Goal: Transaction & Acquisition: Purchase product/service

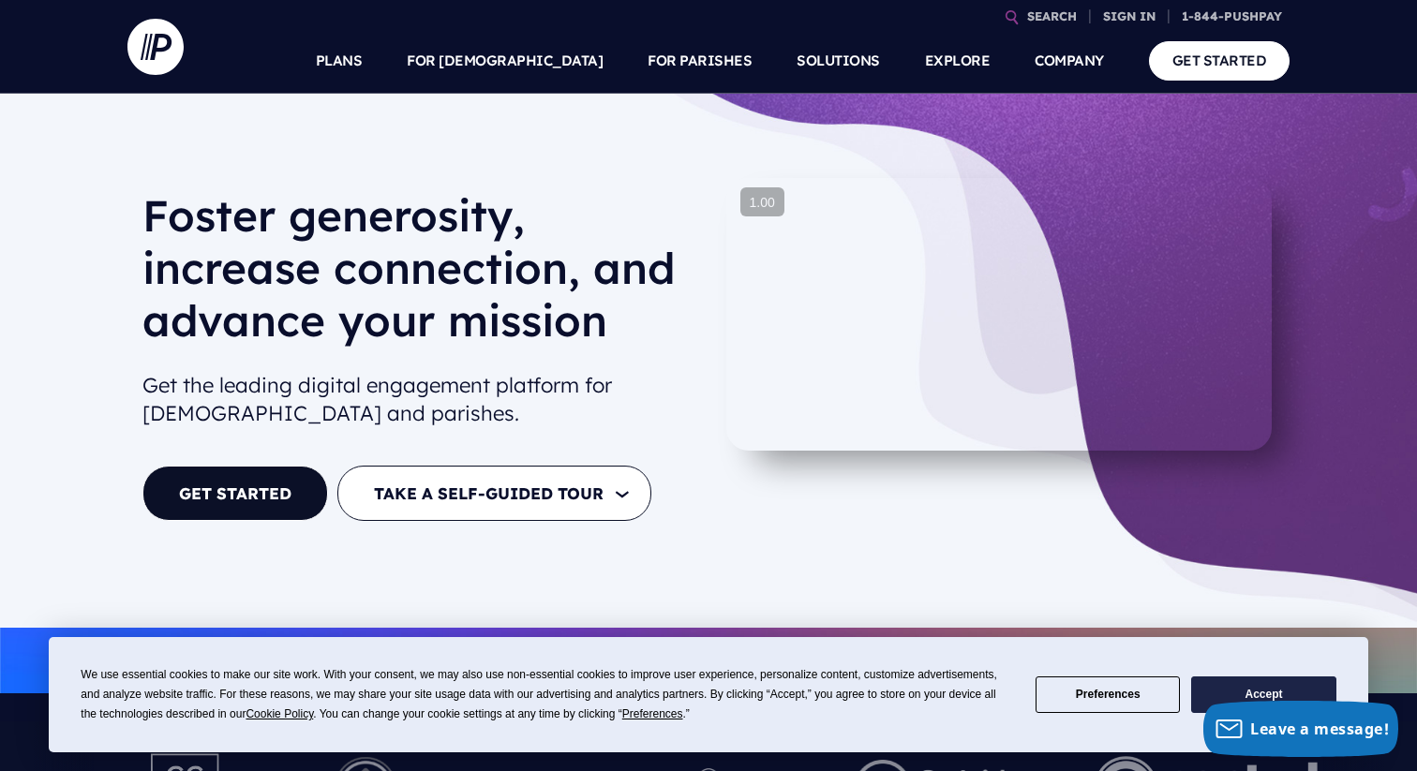
click at [1118, 690] on button "Preferences" at bounding box center [1107, 695] width 144 height 37
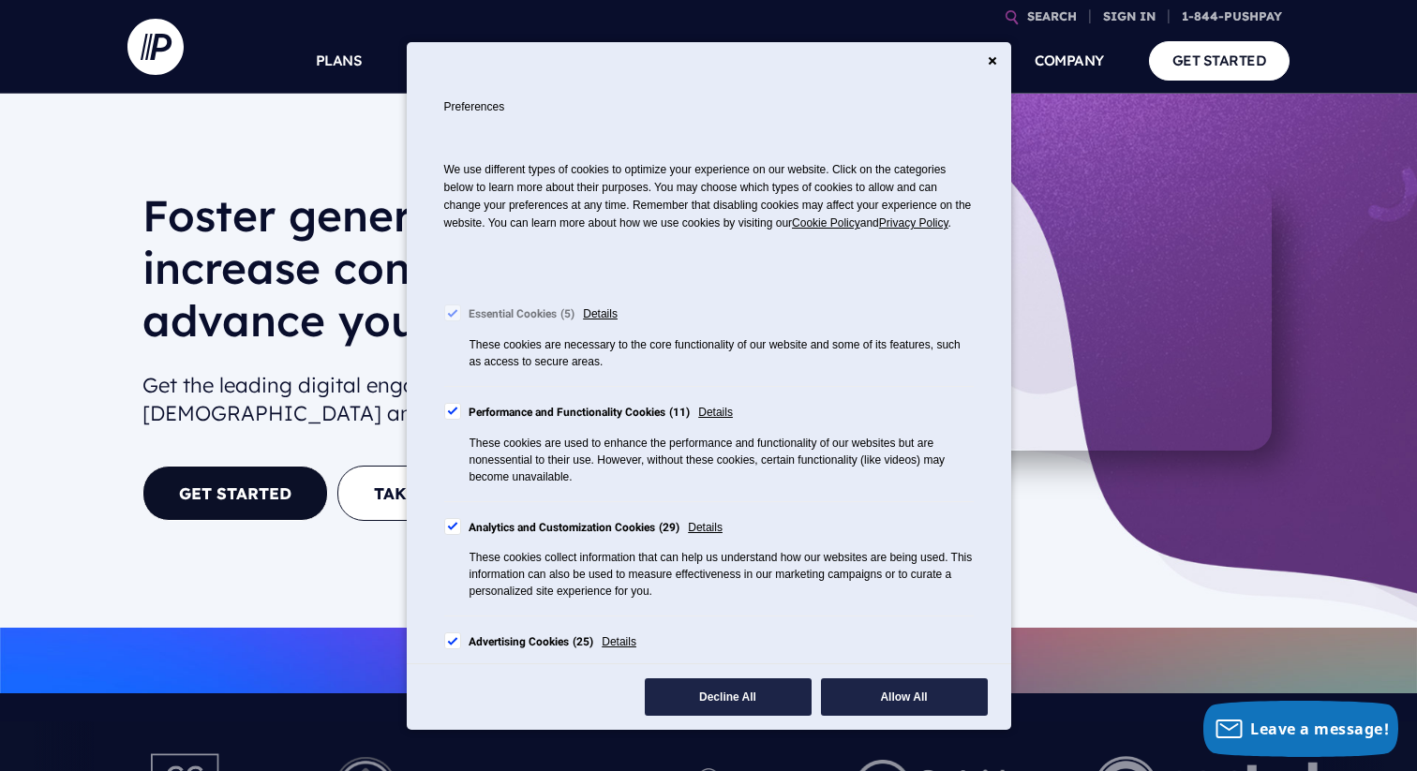
click at [499, 653] on div "Advertising Cookies 25" at bounding box center [532, 643] width 126 height 21
click at [489, 539] on div "Analytics and Customization Cookies 29" at bounding box center [575, 528] width 212 height 21
click at [491, 424] on div "Performance and Functionality Cookies 11" at bounding box center [580, 413] width 222 height 21
click at [909, 701] on button "Save and Finish" at bounding box center [904, 696] width 167 height 37
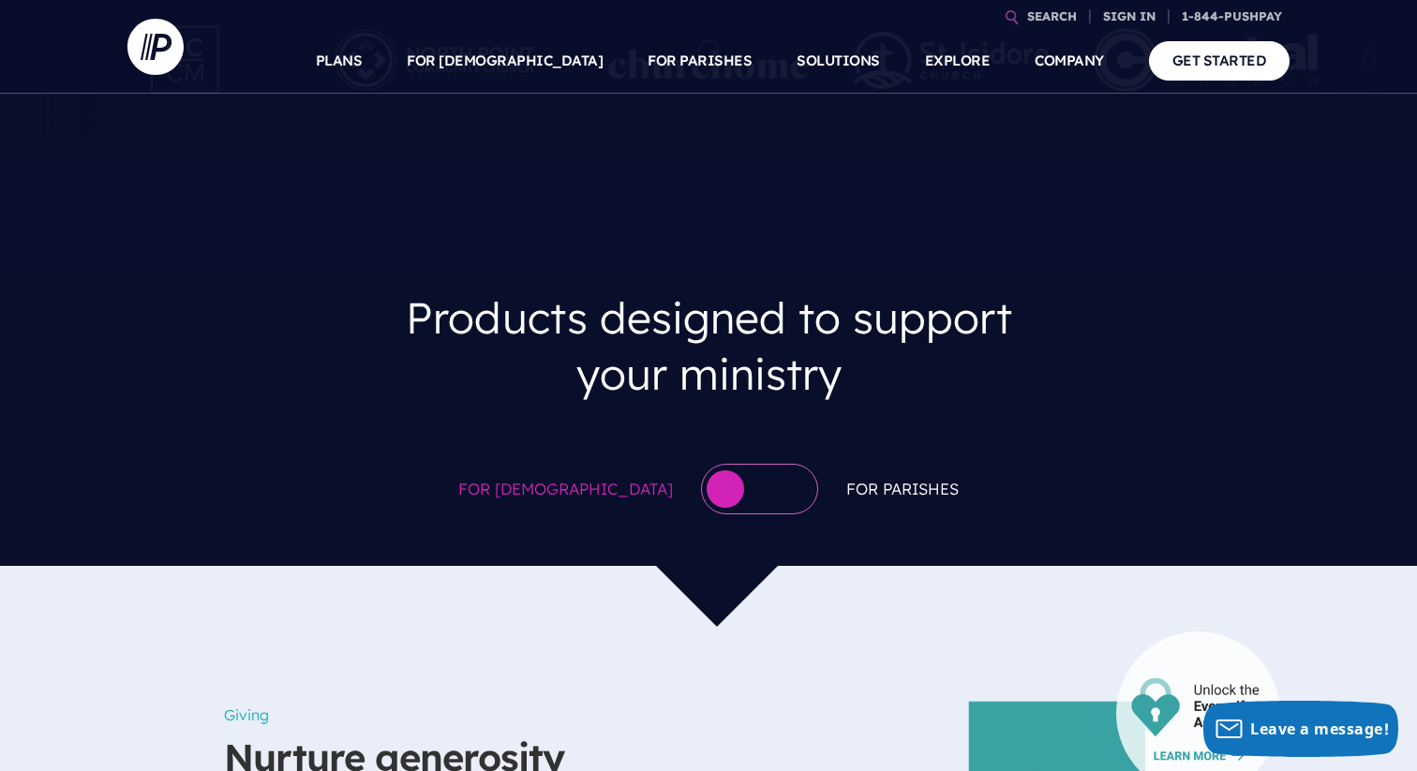
scroll to position [704, 0]
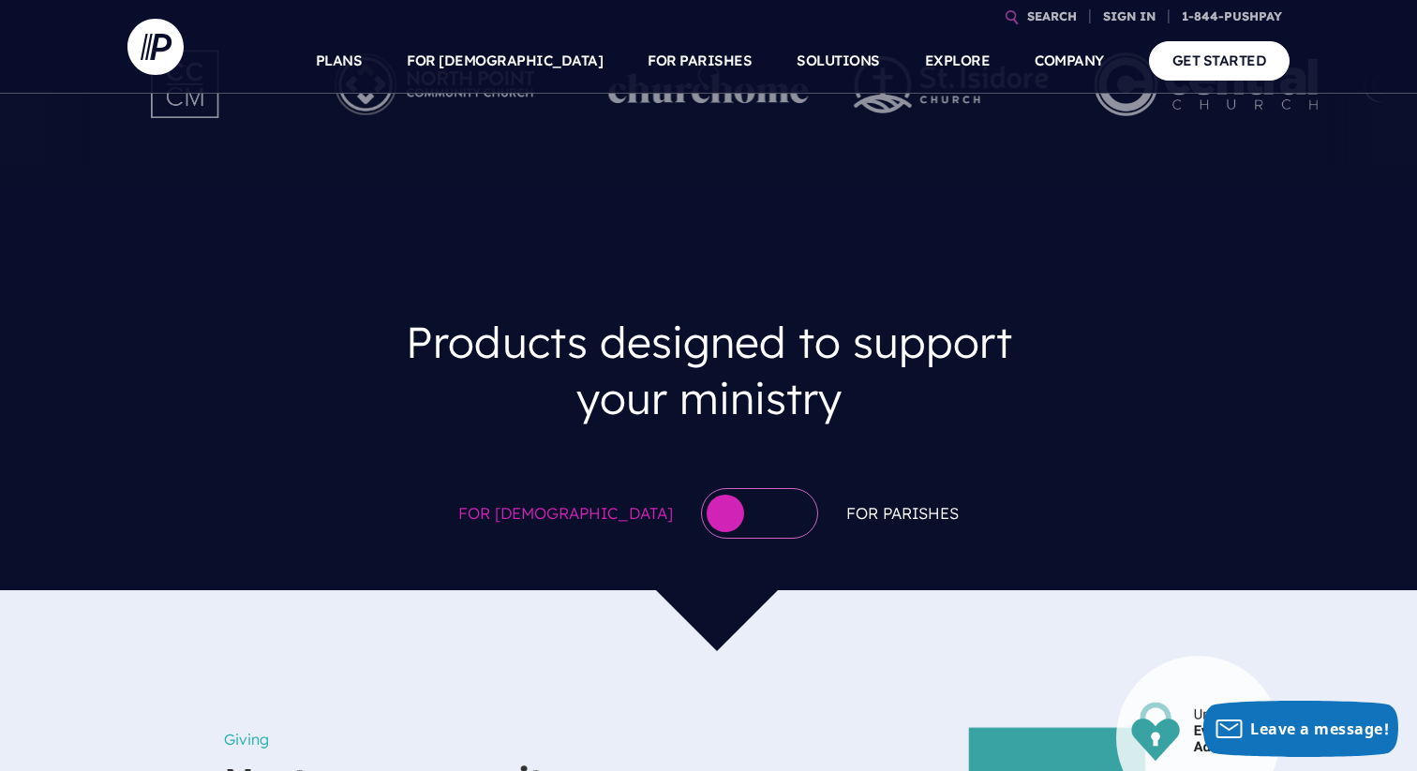
click at [711, 511] on div at bounding box center [759, 513] width 117 height 51
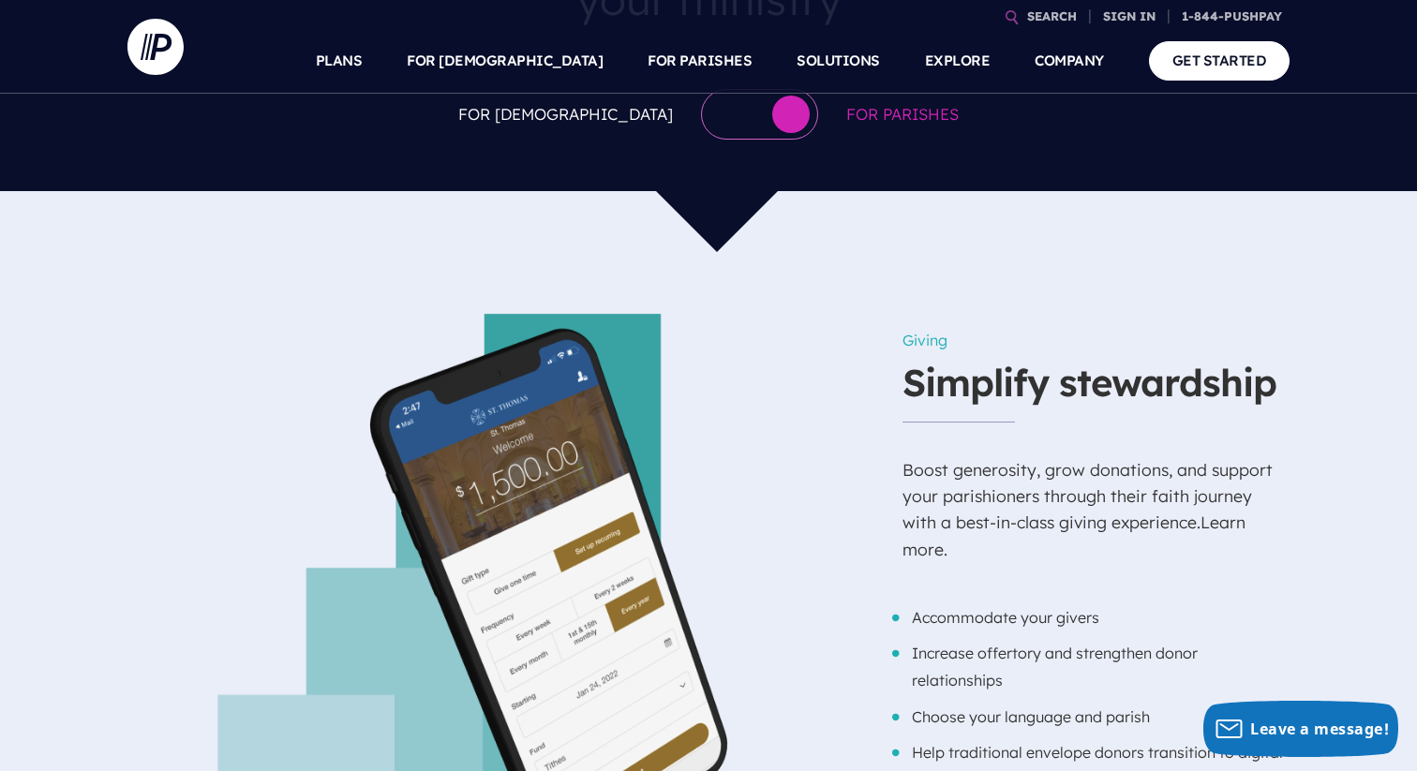
scroll to position [1081, 0]
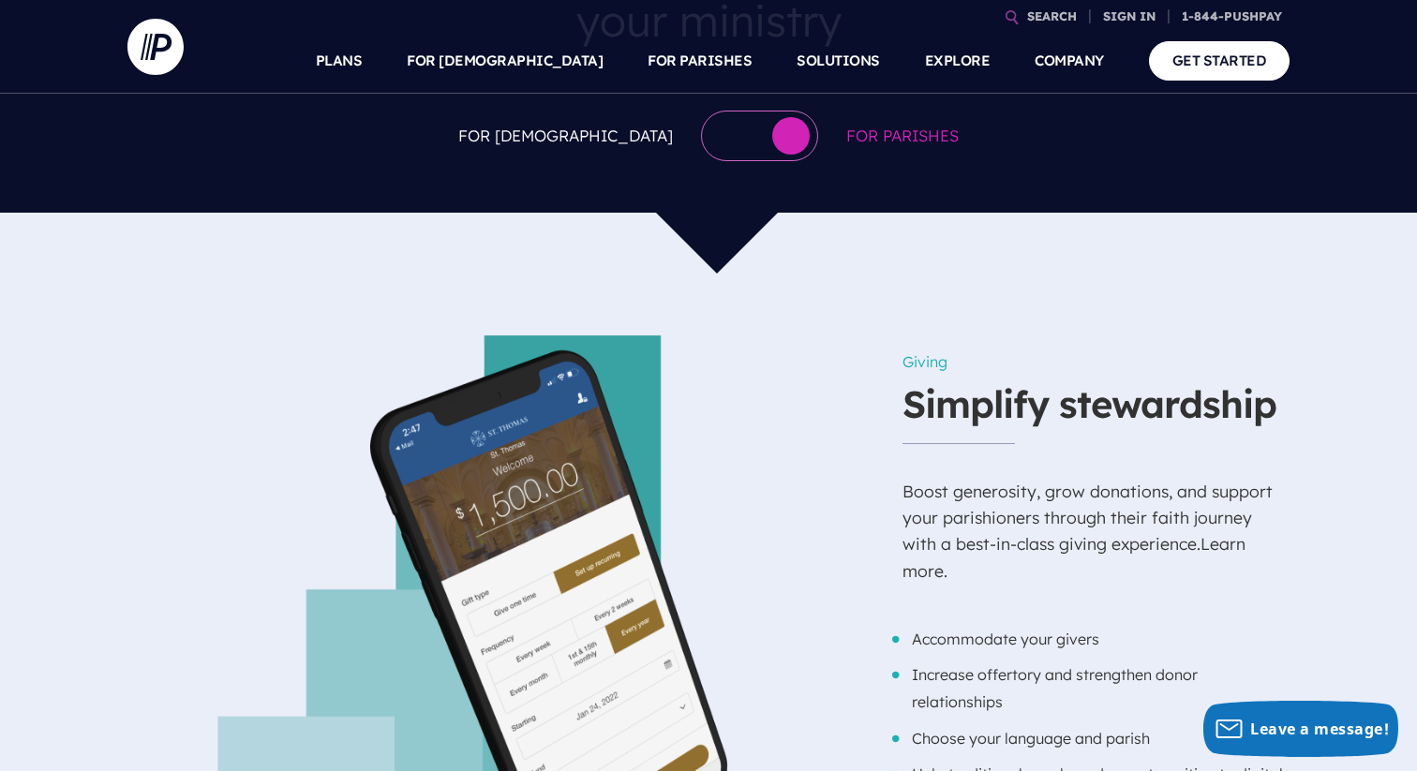
click at [701, 132] on div at bounding box center [759, 136] width 117 height 51
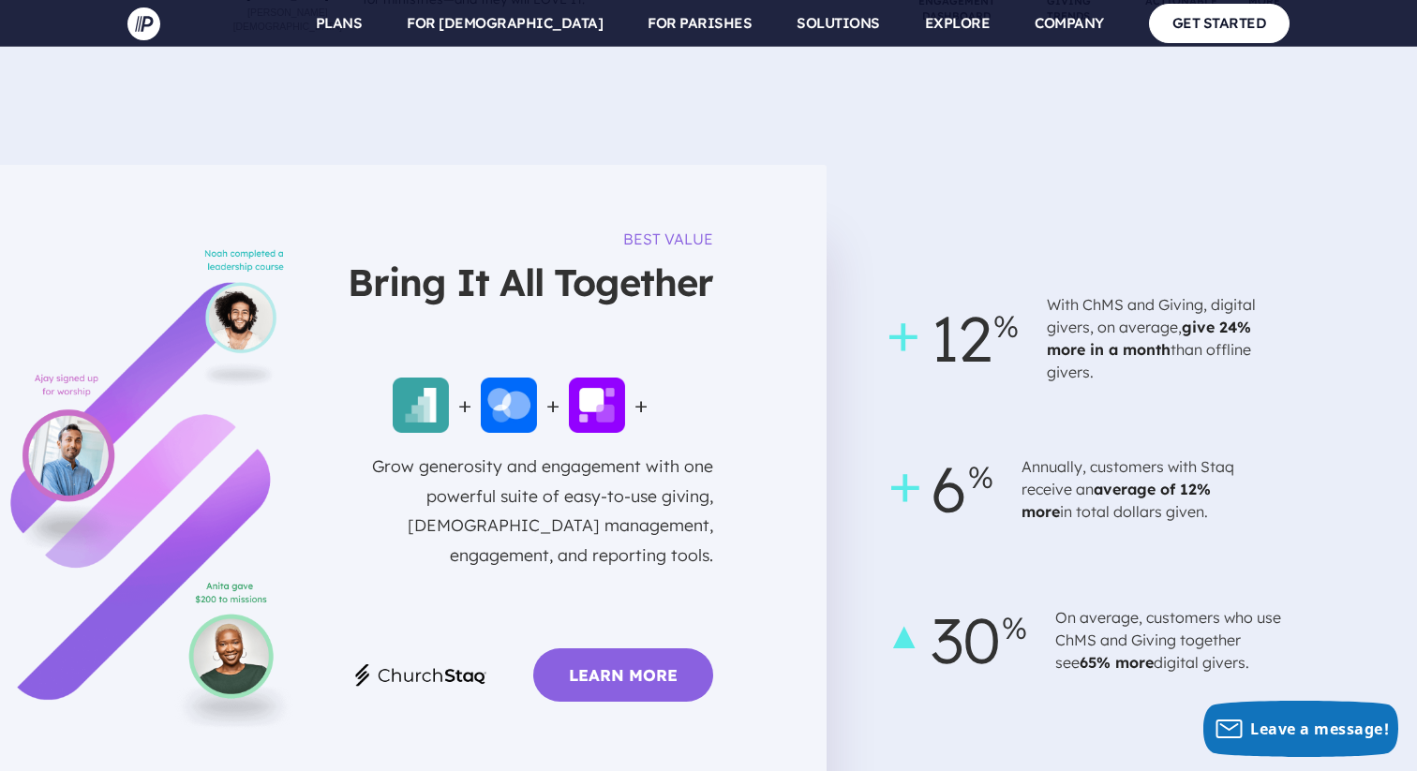
scroll to position [4815, 0]
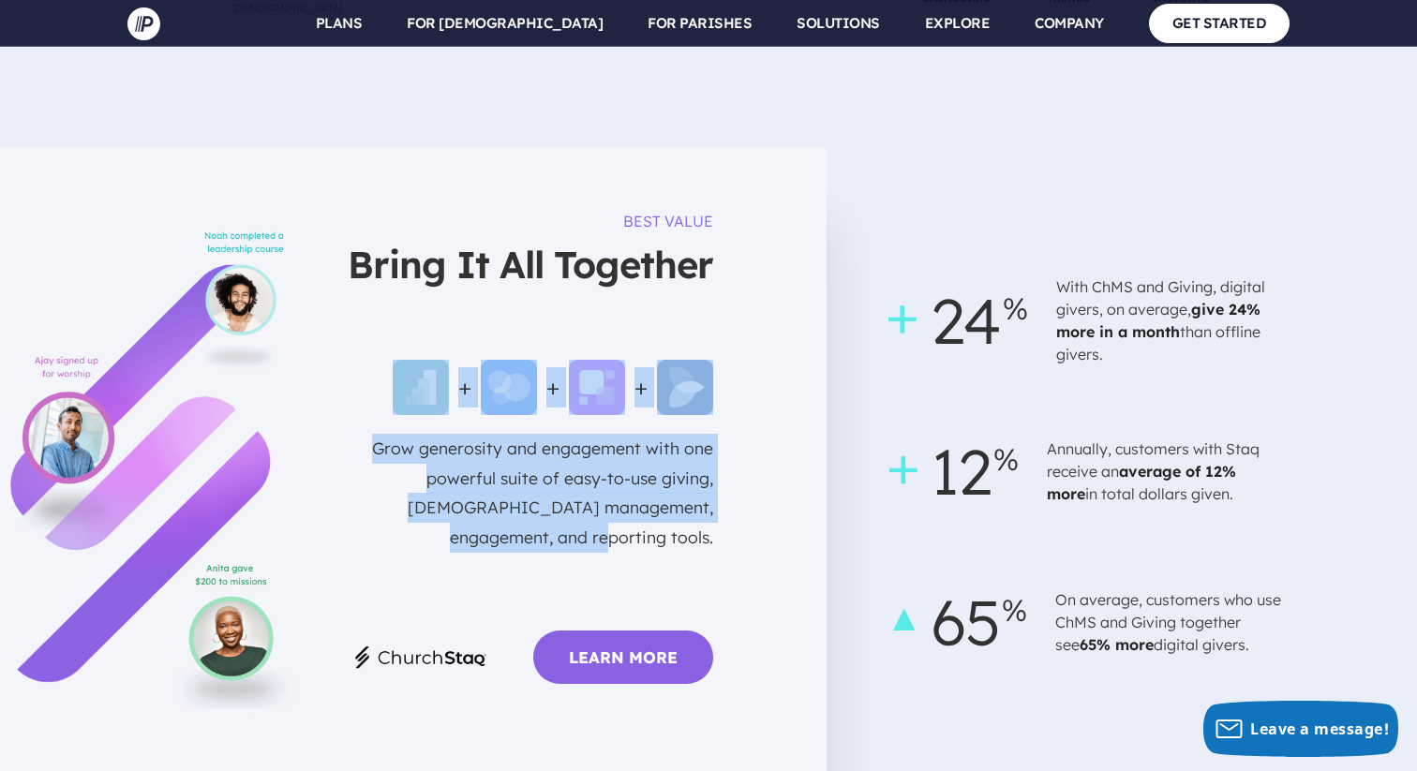
drag, startPoint x: 340, startPoint y: 314, endPoint x: 700, endPoint y: 455, distance: 386.6
click at [700, 455] on div "BEST VALUE Bring It All Together + + + Grow generosity and engagement with one …" at bounding box center [413, 454] width 600 height 503
click at [700, 455] on p "Grow generosity and engagement with one powerful suite of easy-to-use giving, […" at bounding box center [525, 521] width 375 height 175
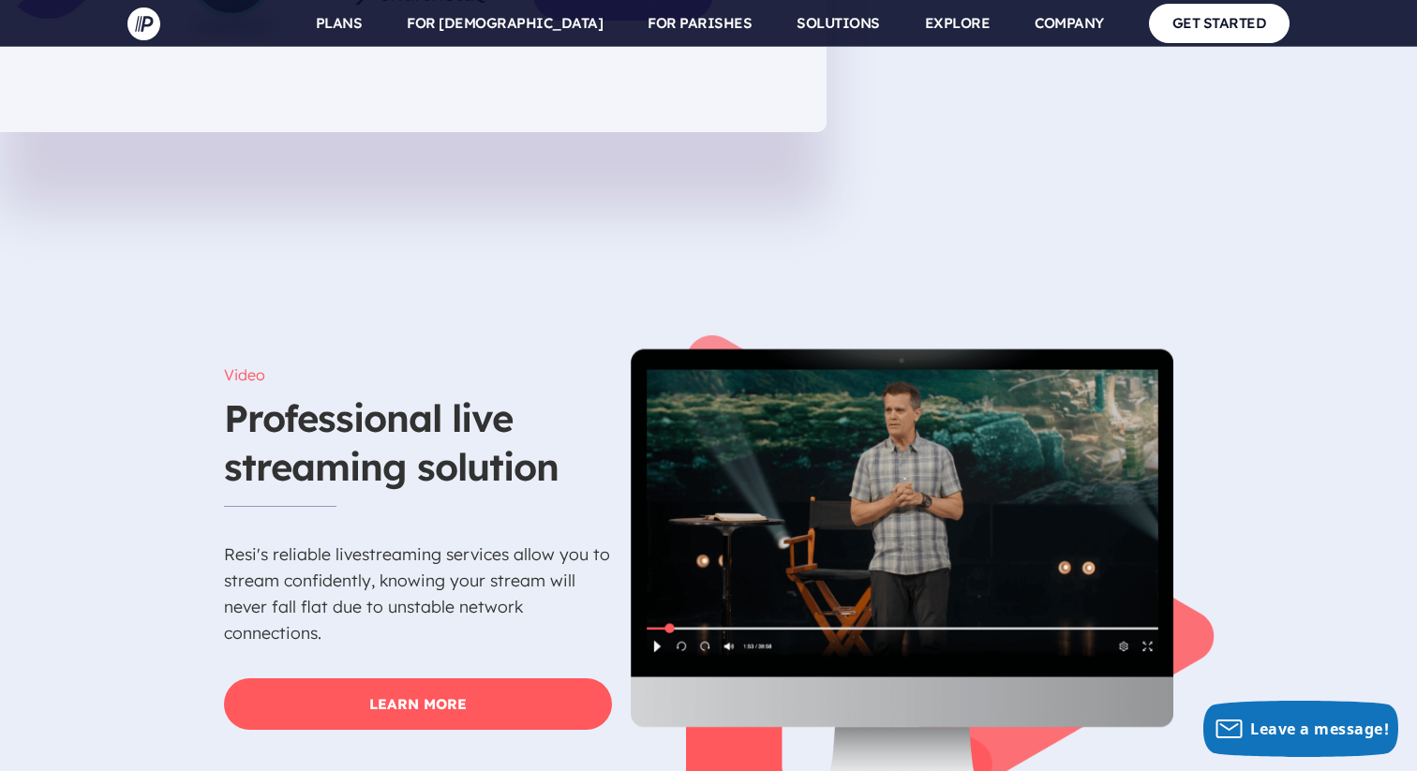
scroll to position [4822, 0]
